Goal: Find specific page/section

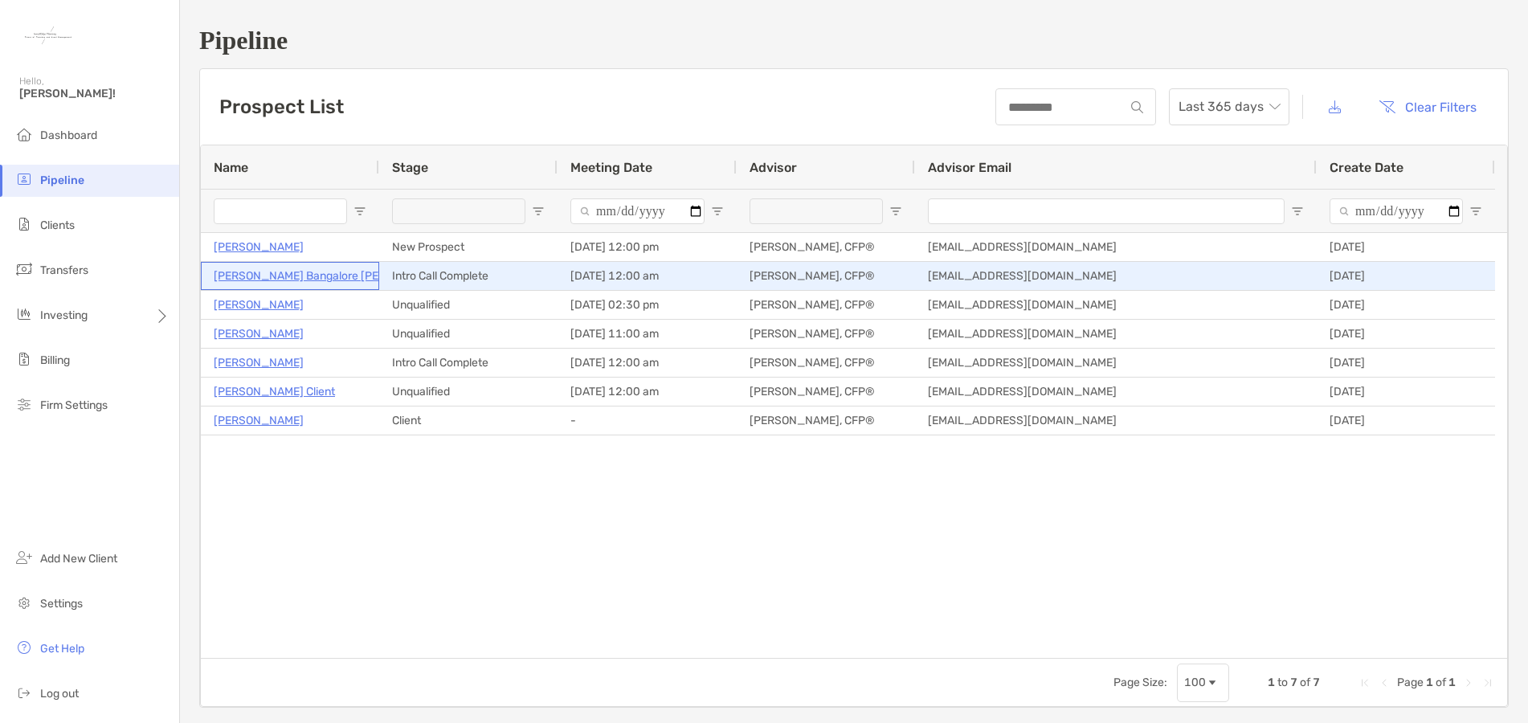
click at [263, 275] on p "[PERSON_NAME] Bangalore [PERSON_NAME]" at bounding box center [332, 276] width 237 height 20
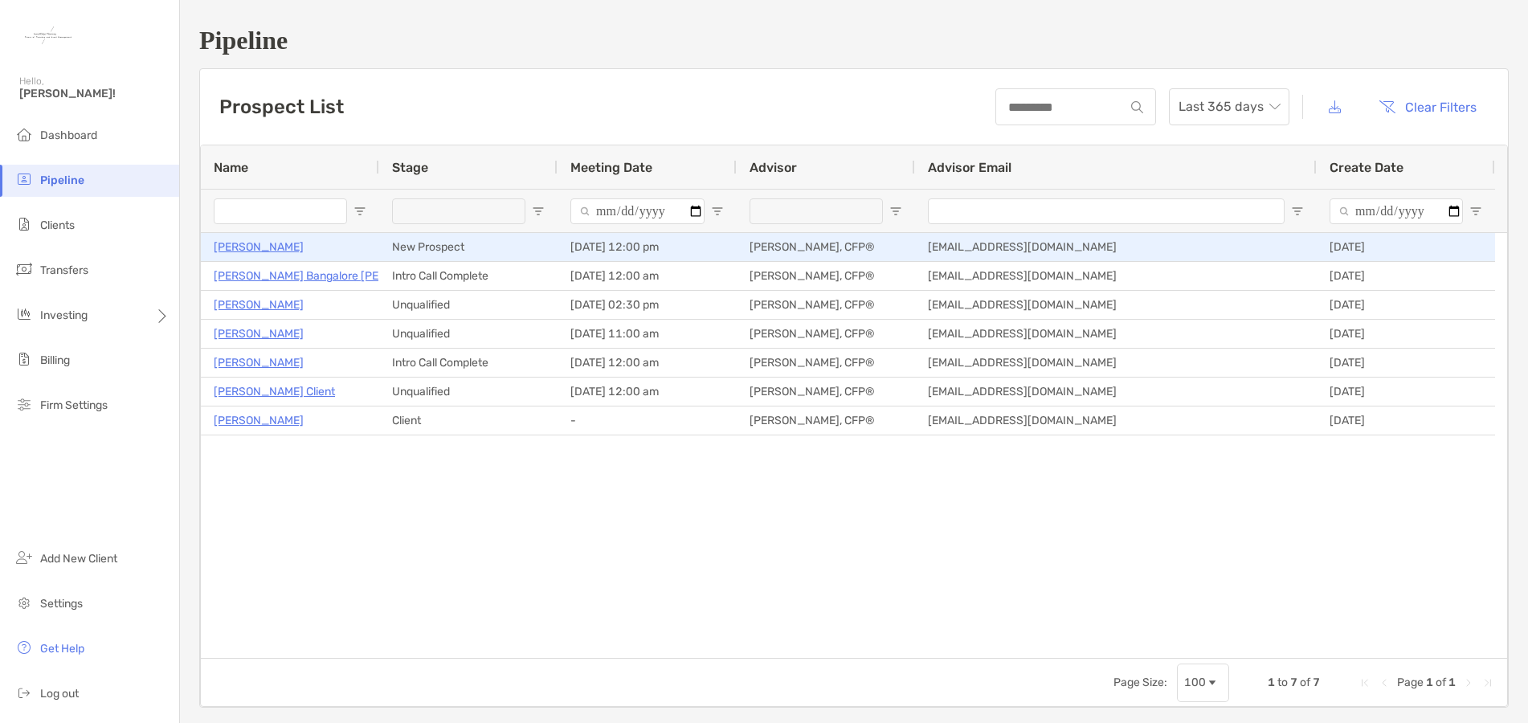
click at [254, 247] on p "Edward Palacios" at bounding box center [259, 247] width 90 height 20
click at [279, 245] on p "[PERSON_NAME]" at bounding box center [259, 247] width 90 height 20
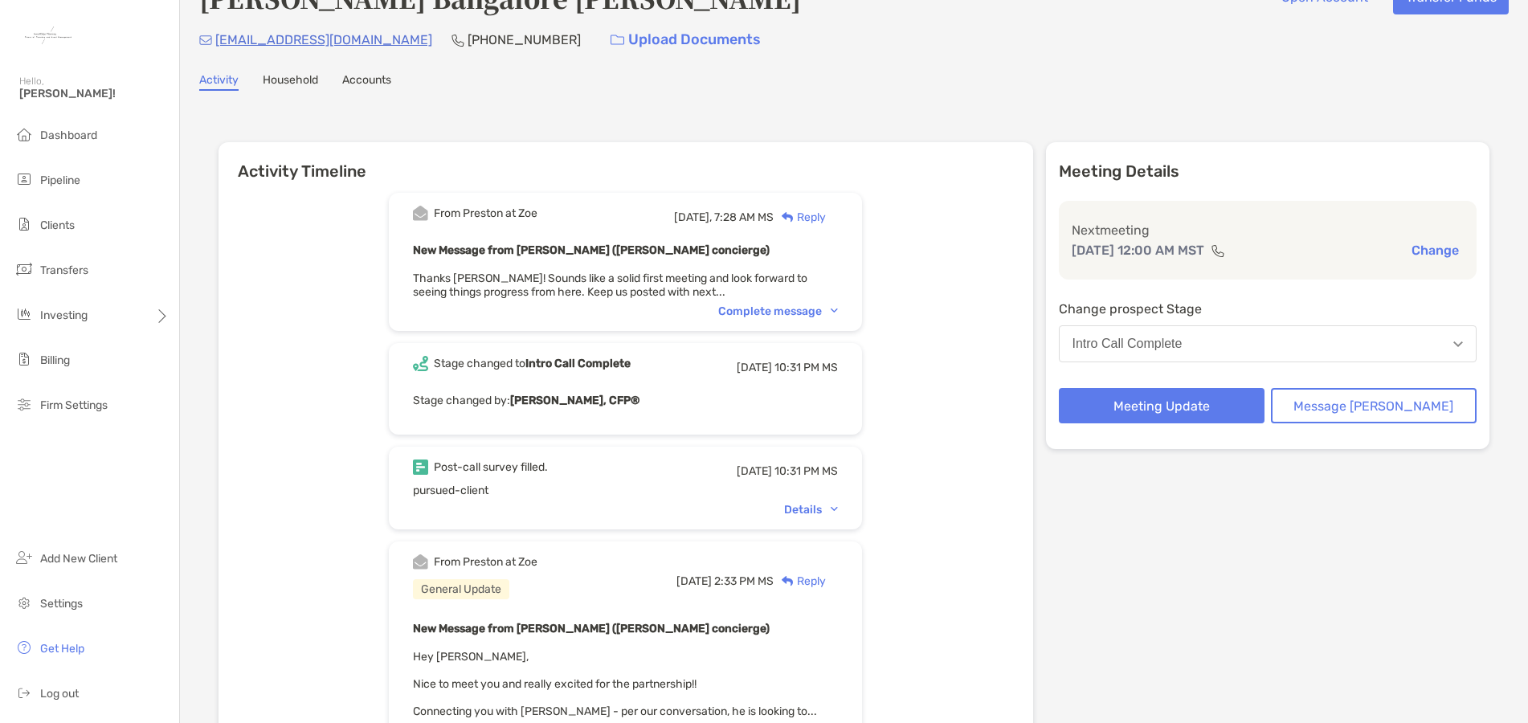
scroll to position [80, 0]
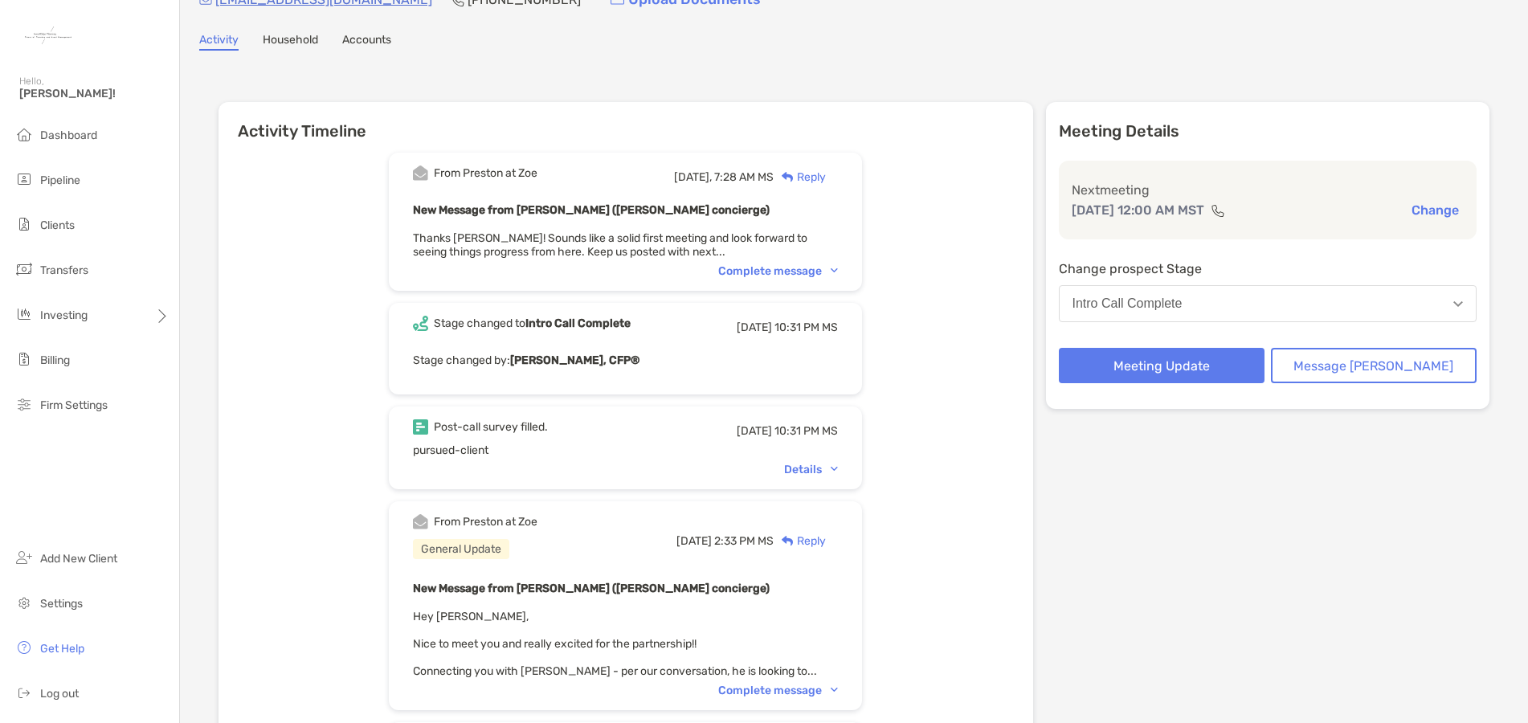
click at [774, 276] on div "Complete message" at bounding box center [778, 271] width 120 height 14
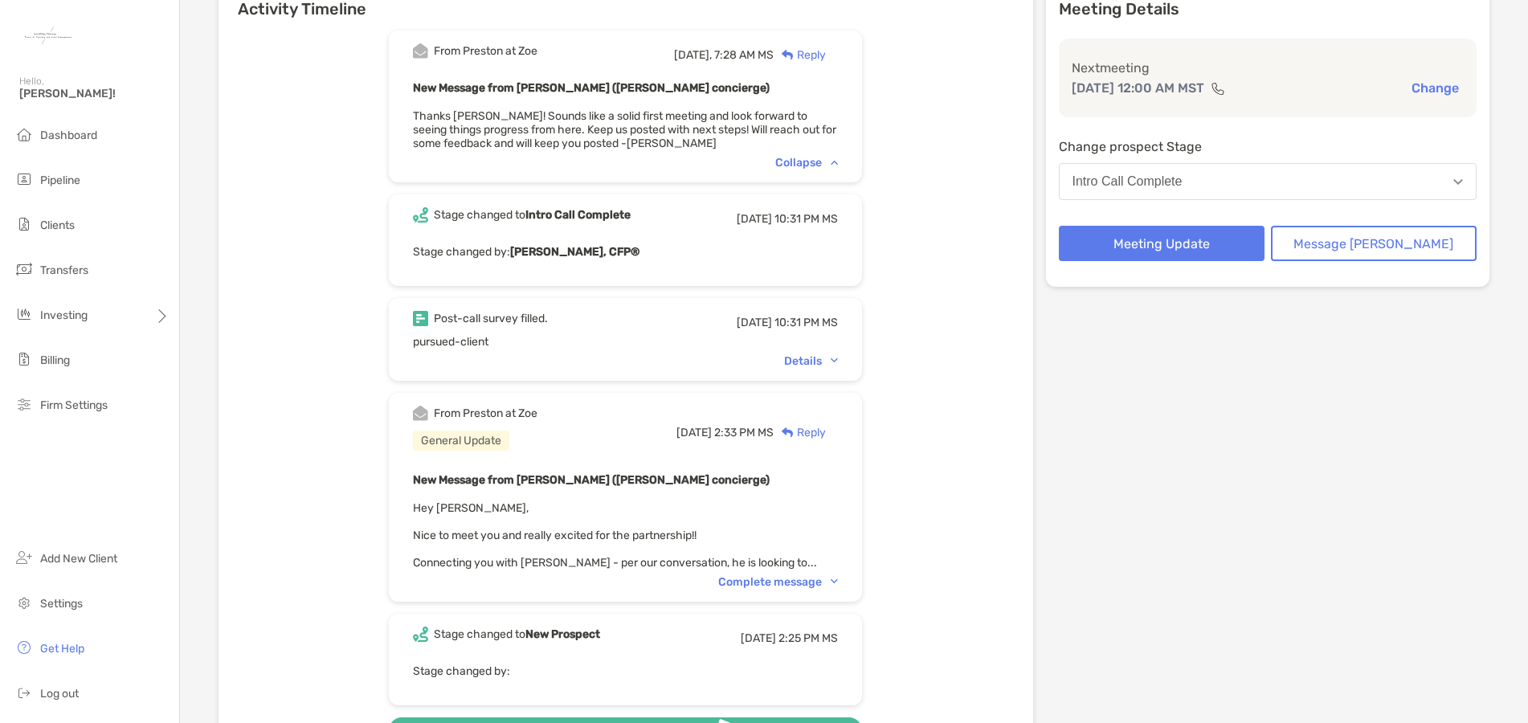
scroll to position [161, 0]
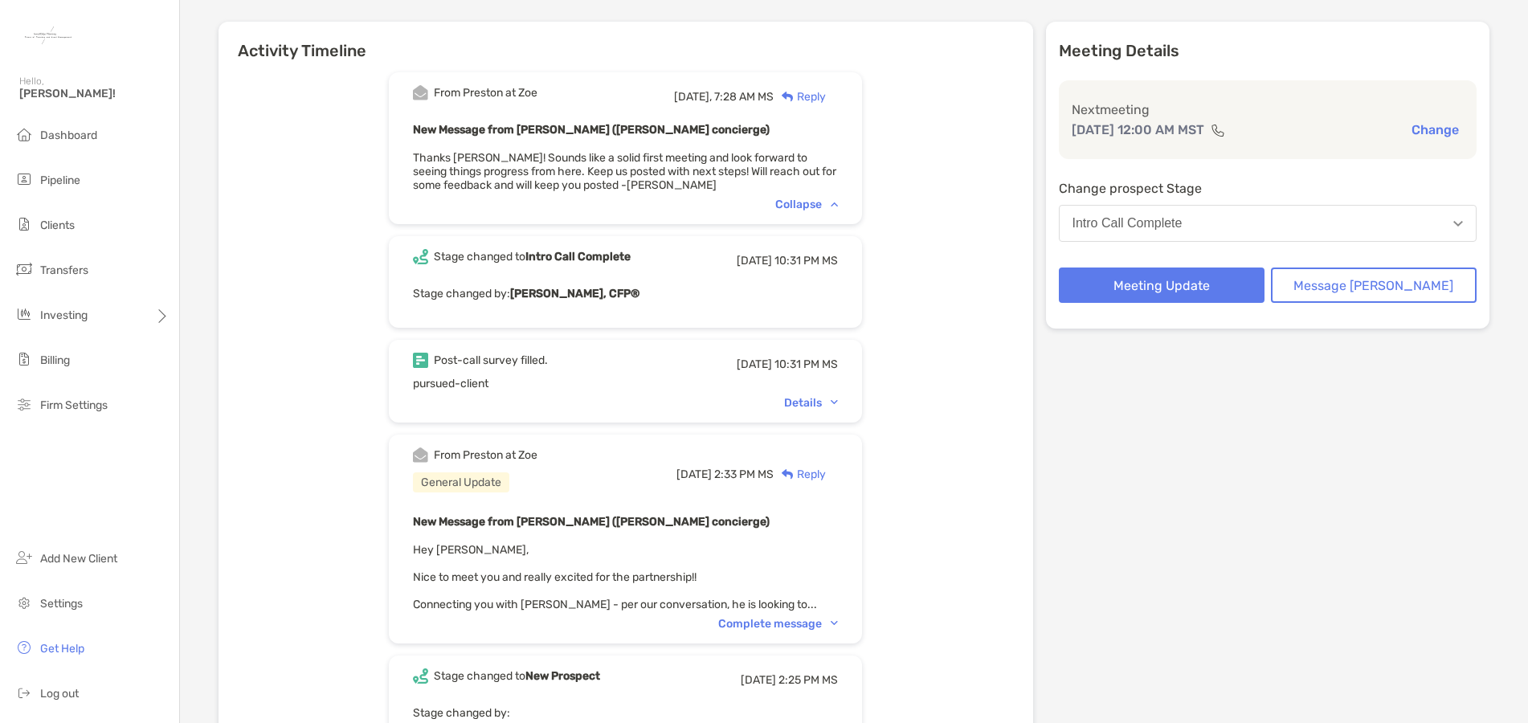
click at [817, 402] on div "Details" at bounding box center [811, 403] width 54 height 14
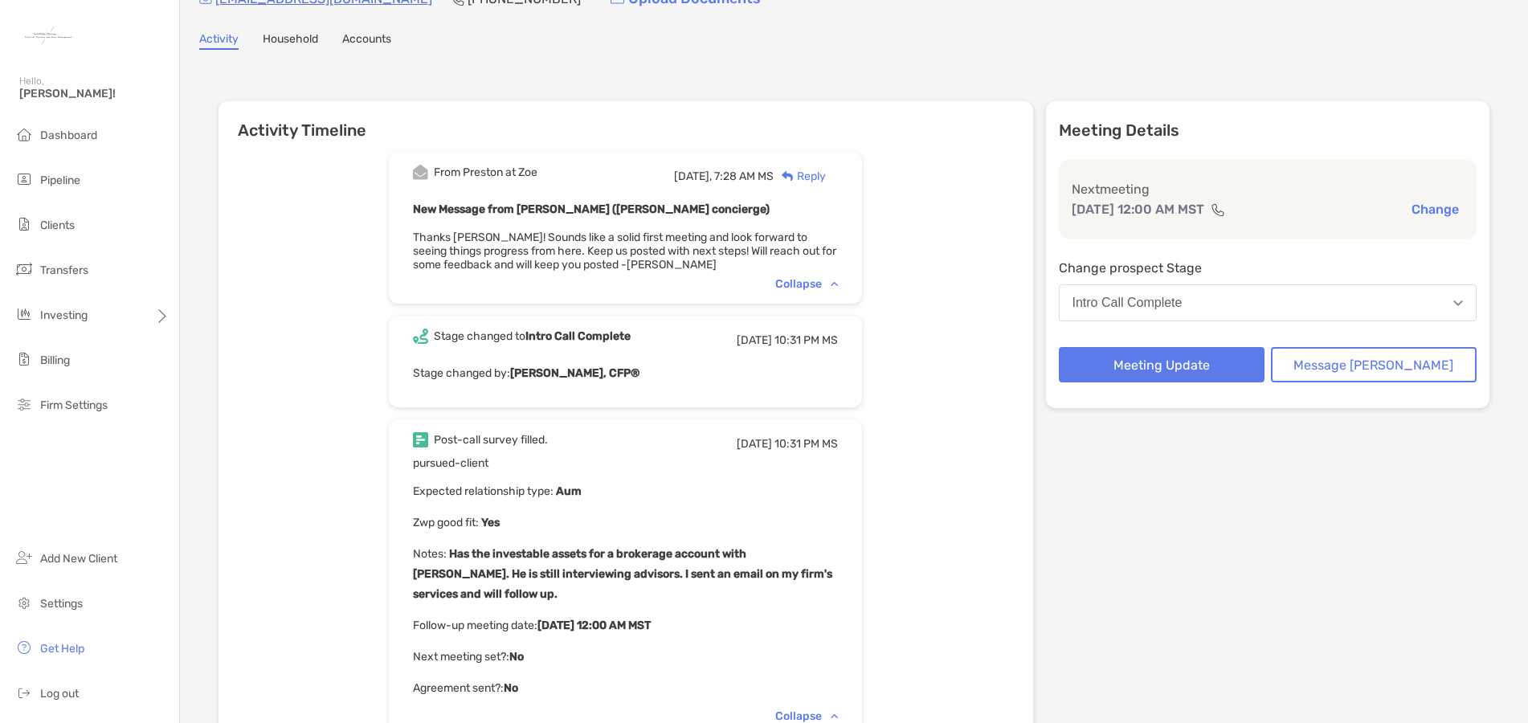
scroll to position [80, 0]
click at [821, 284] on div "Collapse" at bounding box center [806, 285] width 63 height 14
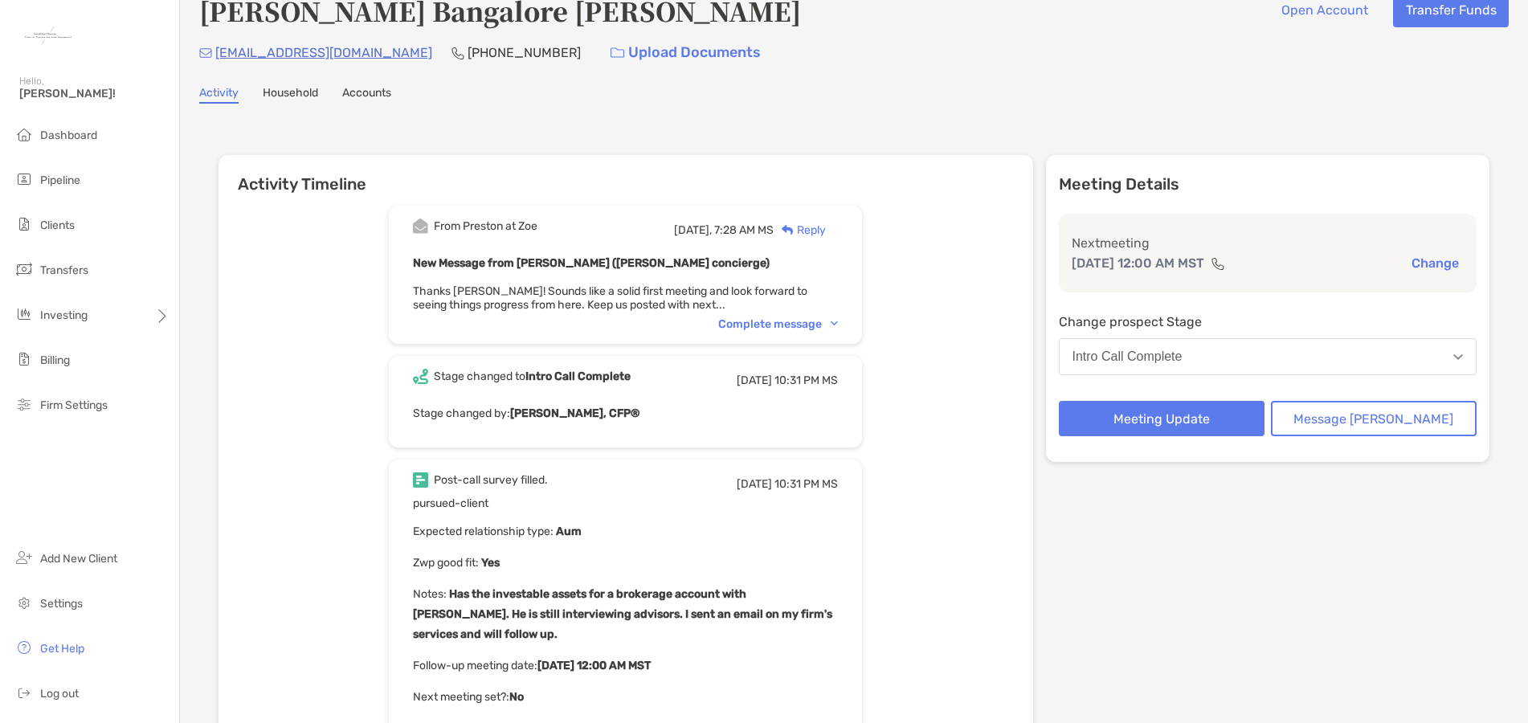
scroll to position [0, 0]
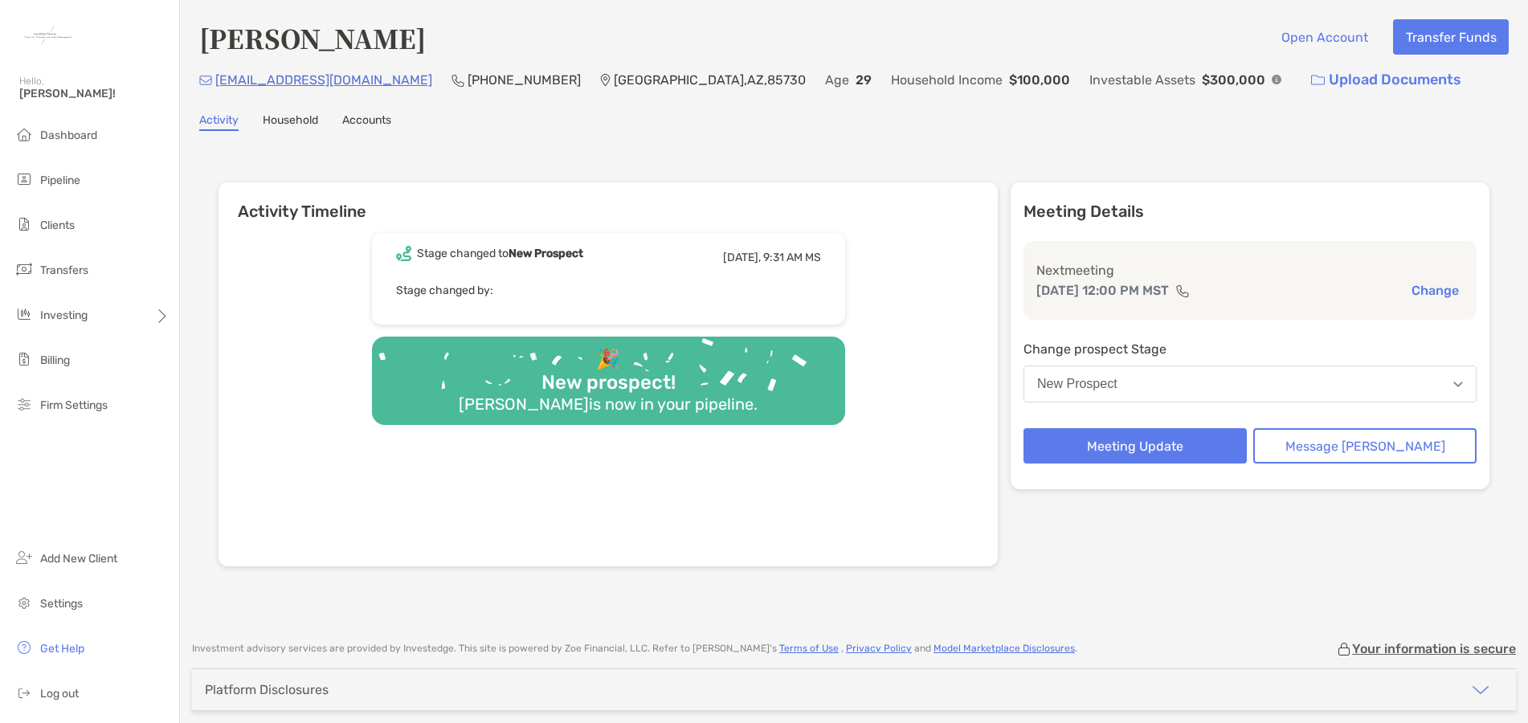
click at [310, 124] on link "Household" at bounding box center [290, 122] width 55 height 18
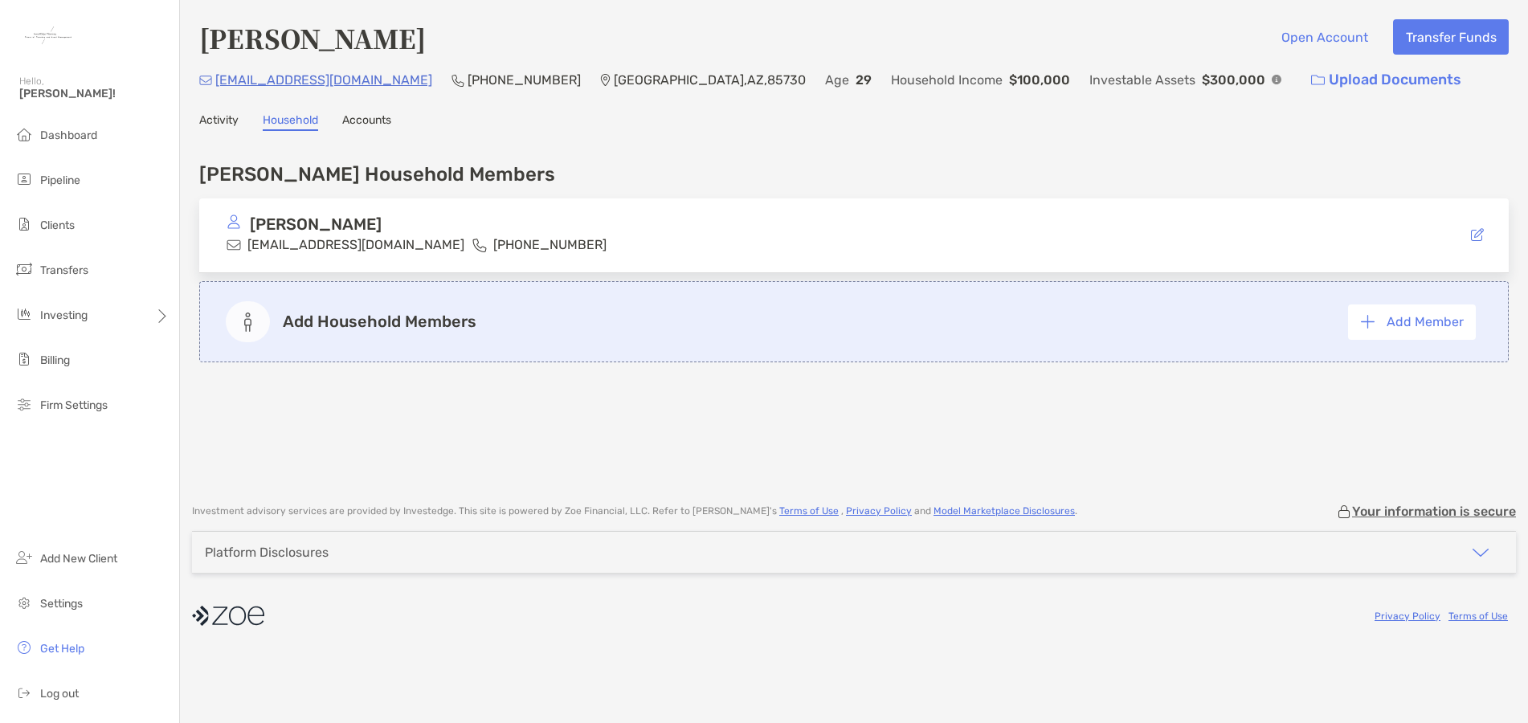
click at [219, 122] on link "Activity" at bounding box center [218, 122] width 39 height 18
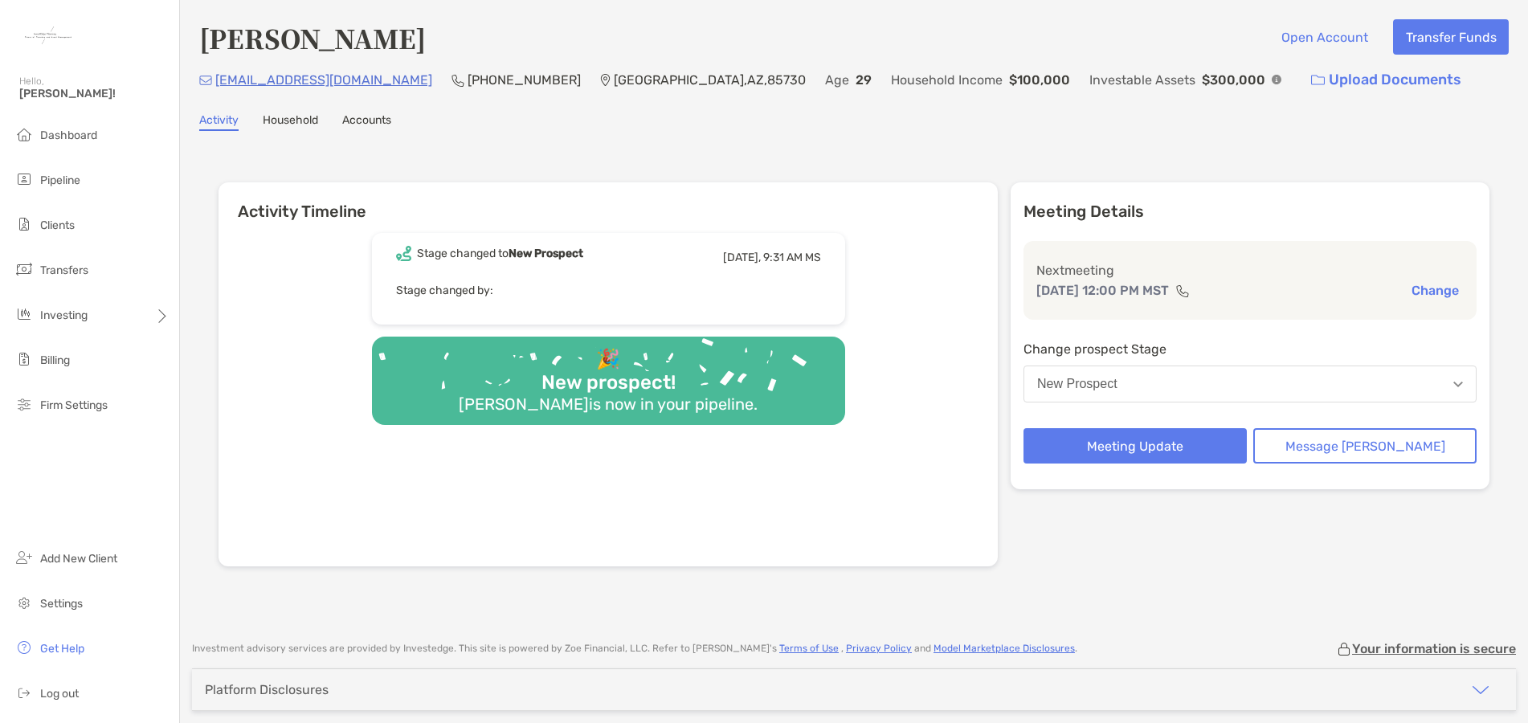
click at [370, 125] on link "Accounts" at bounding box center [366, 122] width 49 height 18
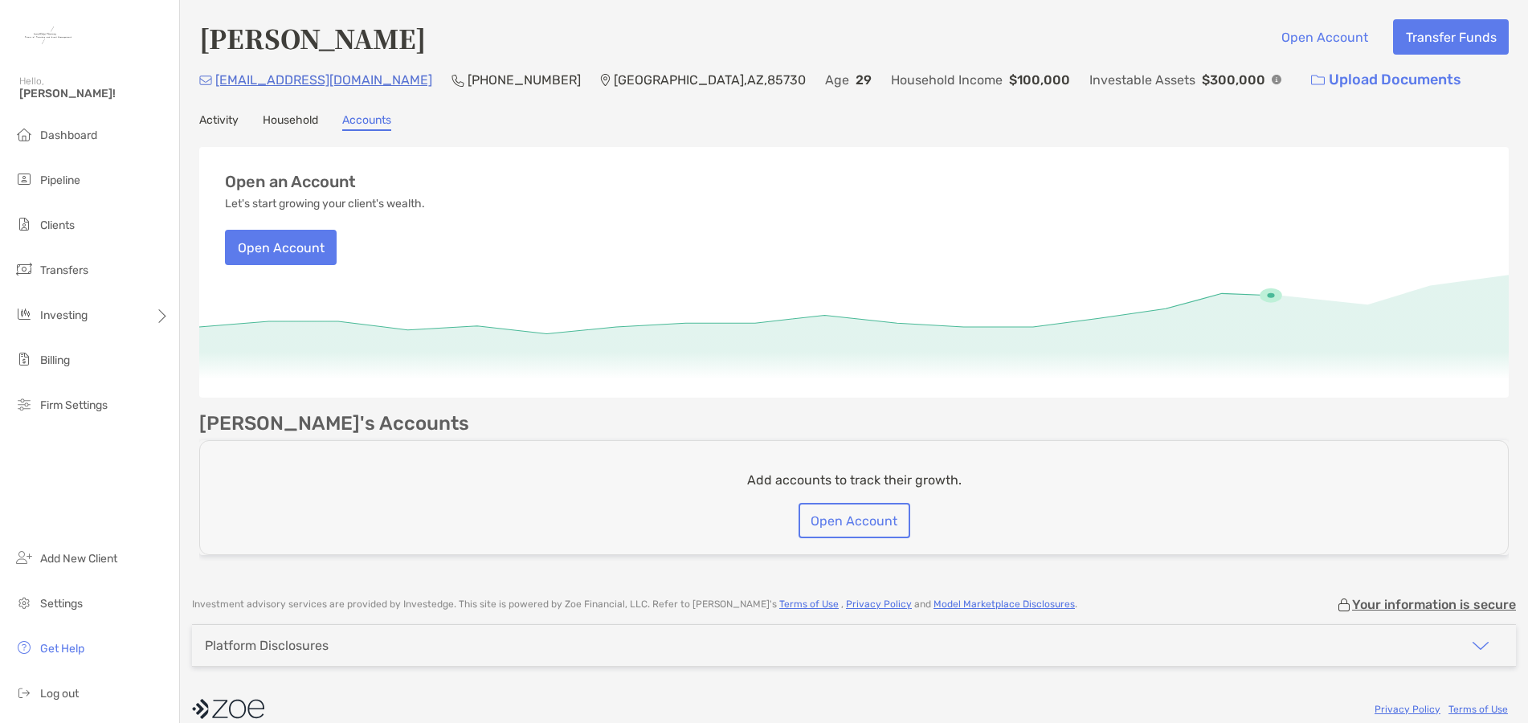
click at [225, 127] on link "Activity" at bounding box center [218, 122] width 39 height 18
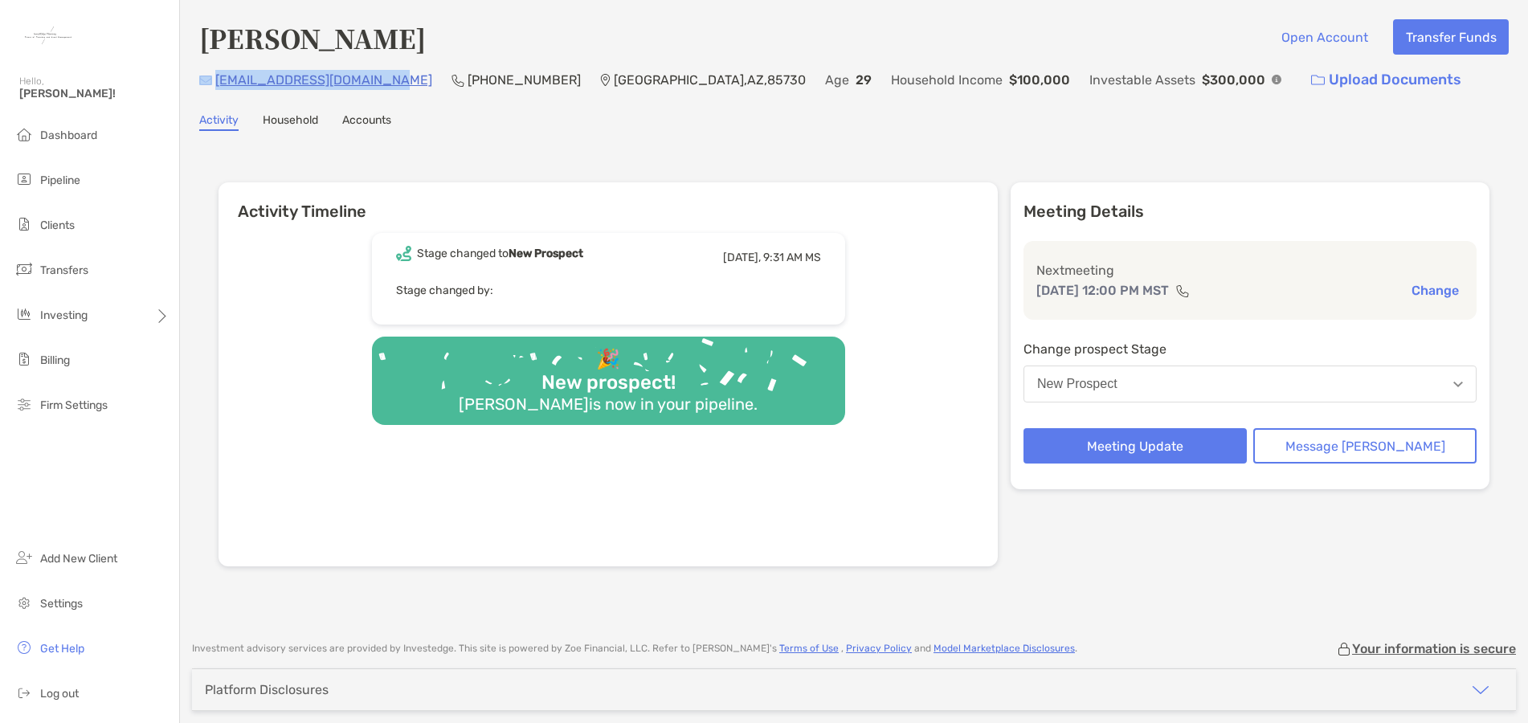
drag, startPoint x: 387, startPoint y: 79, endPoint x: 213, endPoint y: 80, distance: 174.3
click at [213, 80] on div "eddiepalacios14@gmail.com (928) 600-5303 Tucson , AZ , 85730 Age 29 Household I…" at bounding box center [853, 80] width 1309 height 35
copy div "[EMAIL_ADDRESS][DOMAIN_NAME]"
click at [71, 598] on span "Settings" at bounding box center [61, 604] width 43 height 14
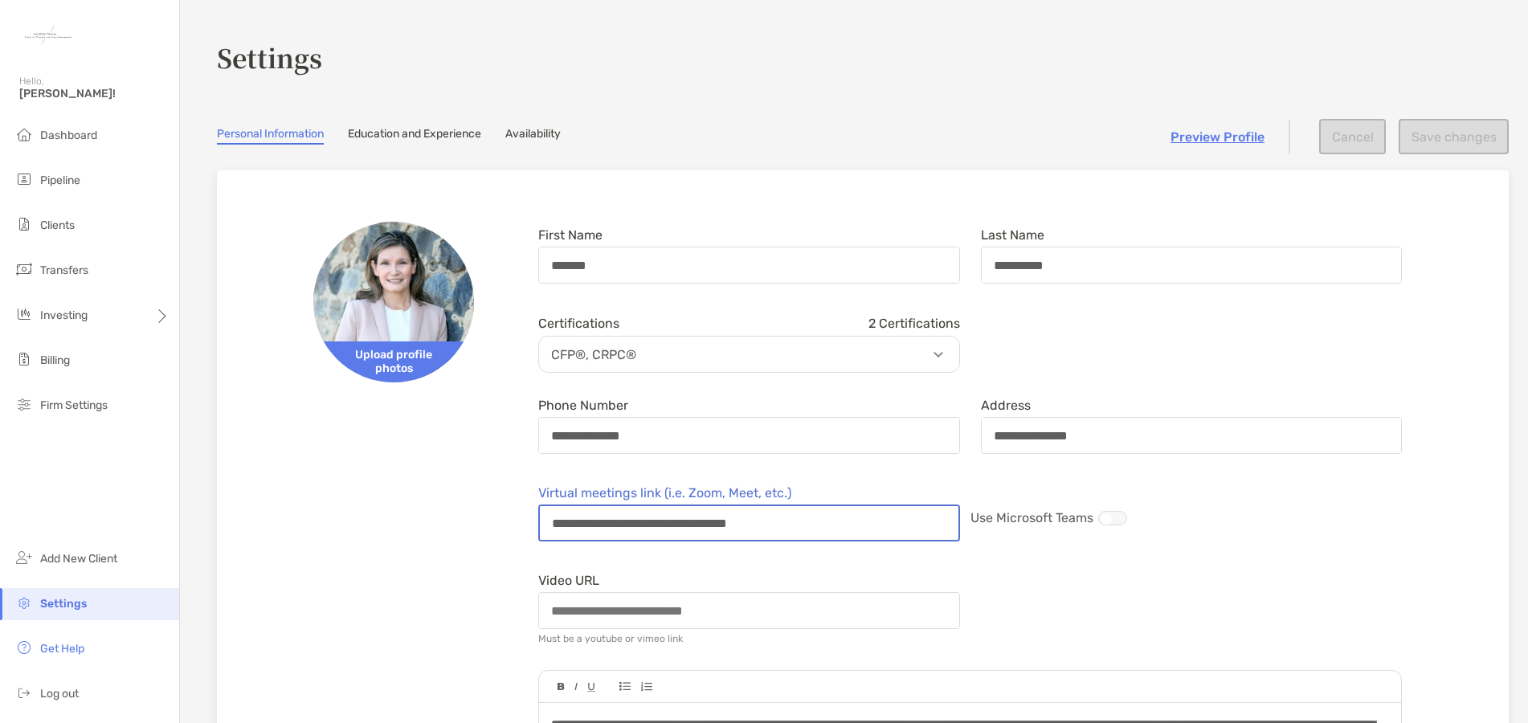
drag, startPoint x: 833, startPoint y: 520, endPoint x: 535, endPoint y: 516, distance: 298.1
click at [535, 516] on div "**********" at bounding box center [749, 514] width 443 height 68
